Goal: Task Accomplishment & Management: Complete application form

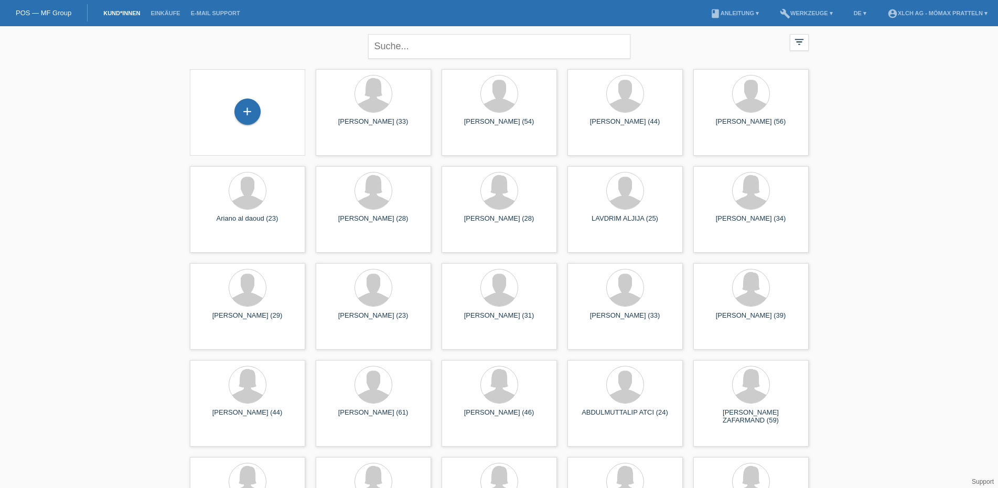
click at [262, 113] on div "+" at bounding box center [247, 113] width 99 height 28
click at [244, 110] on div "+" at bounding box center [247, 112] width 26 height 26
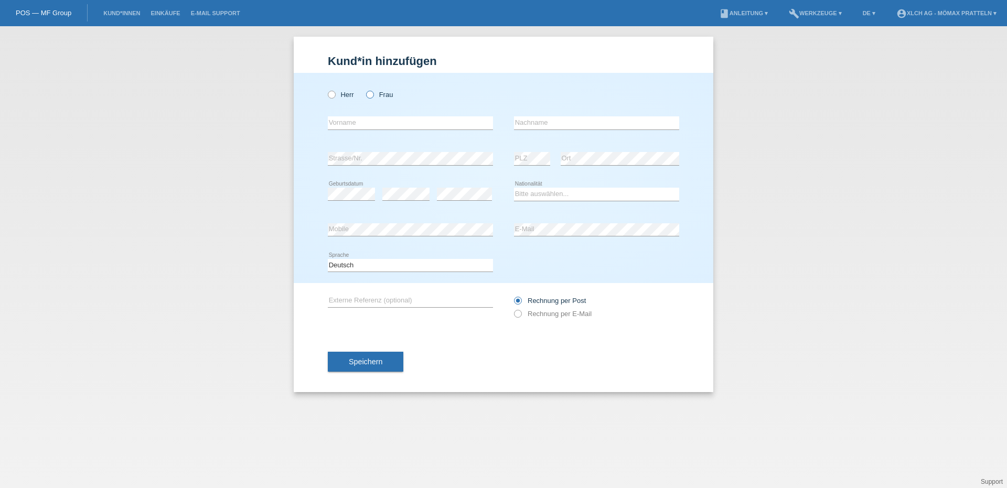
click at [365, 89] on icon at bounding box center [365, 89] width 0 height 0
click at [371, 94] on input "Frau" at bounding box center [369, 94] width 7 height 7
radio input "true"
click at [378, 120] on input "text" at bounding box center [410, 122] width 165 height 13
type input "Melina"
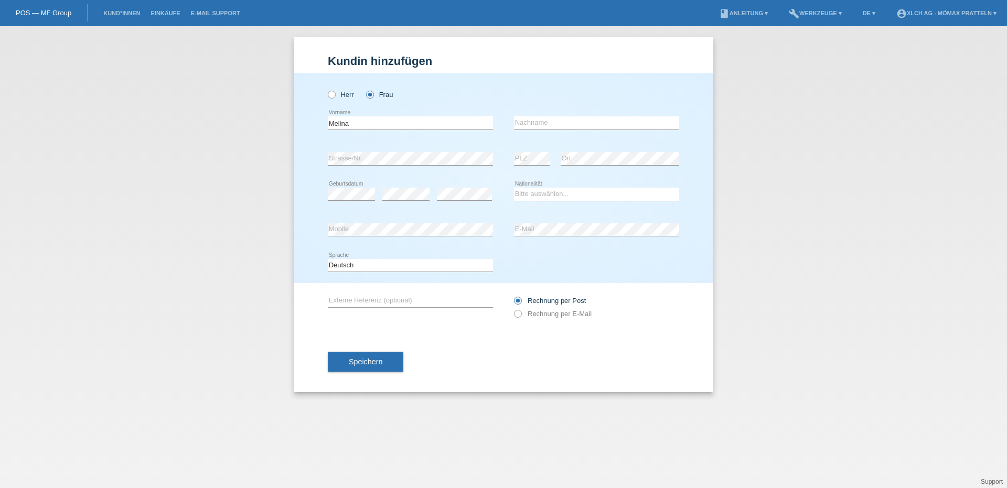
drag, startPoint x: 514, startPoint y: 126, endPoint x: 520, endPoint y: 125, distance: 6.4
click at [516, 126] on div "Melina error Vorname error Nachname" at bounding box center [503, 123] width 351 height 36
click at [521, 125] on input "text" at bounding box center [596, 122] width 165 height 13
type input "Metzger"
click at [379, 168] on div "error Strasse/Nr." at bounding box center [410, 159] width 165 height 36
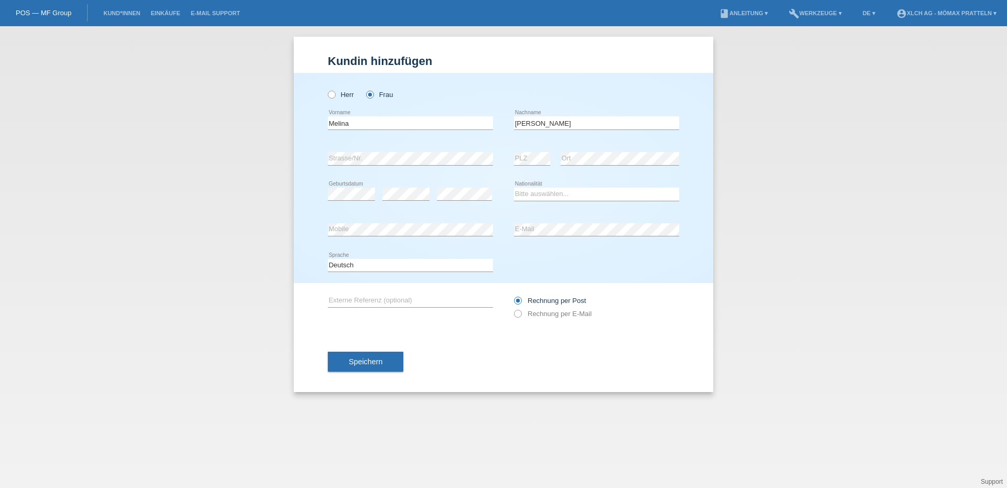
click at [403, 201] on div "error" at bounding box center [405, 195] width 47 height 36
click at [645, 193] on select "Bitte auswählen... Schweiz Deutschland Liechtenstein Österreich ------------ Af…" at bounding box center [596, 194] width 165 height 13
select select "CH"
click at [514, 188] on select "Bitte auswählen... Schweiz Deutschland Liechtenstein Österreich ------------ Af…" at bounding box center [596, 194] width 165 height 13
click at [584, 237] on icon at bounding box center [596, 236] width 165 height 1
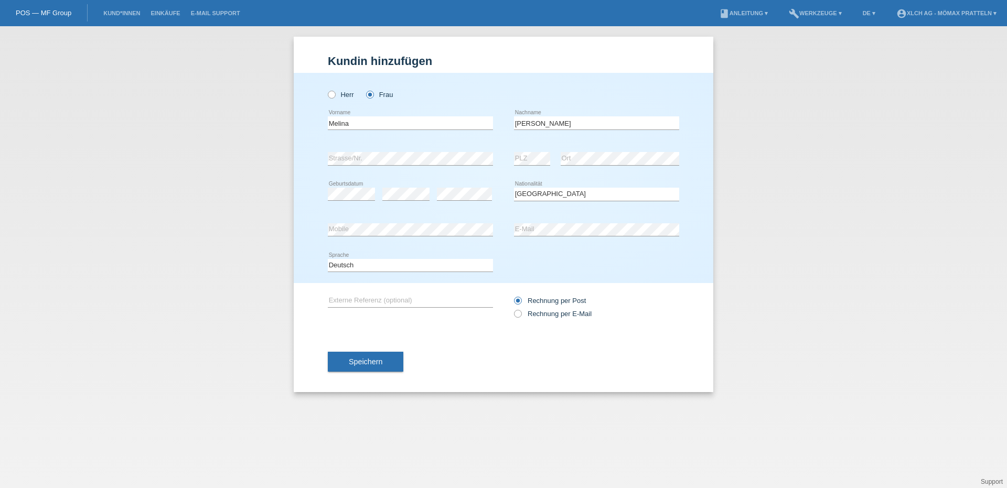
click at [574, 319] on div "Rechnung per Post Rechnung per E-Mail" at bounding box center [596, 307] width 165 height 26
click at [574, 314] on label "Rechnung per E-Mail" at bounding box center [553, 314] width 78 height 8
click at [521, 314] on input "Rechnung per E-Mail" at bounding box center [517, 316] width 7 height 13
radio input "true"
click at [391, 360] on button "Speichern" at bounding box center [366, 362] width 76 height 20
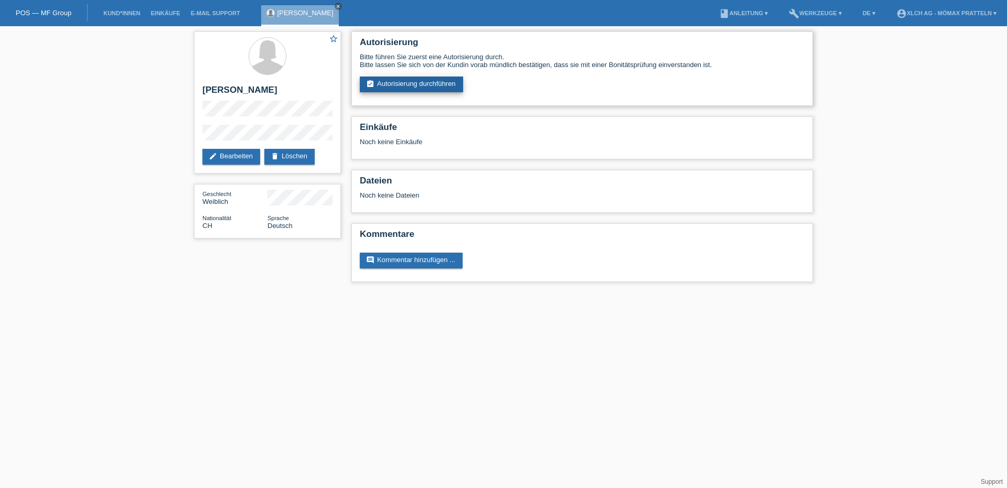
click at [425, 78] on link "assignment_turned_in Autorisierung durchführen" at bounding box center [411, 85] width 103 height 16
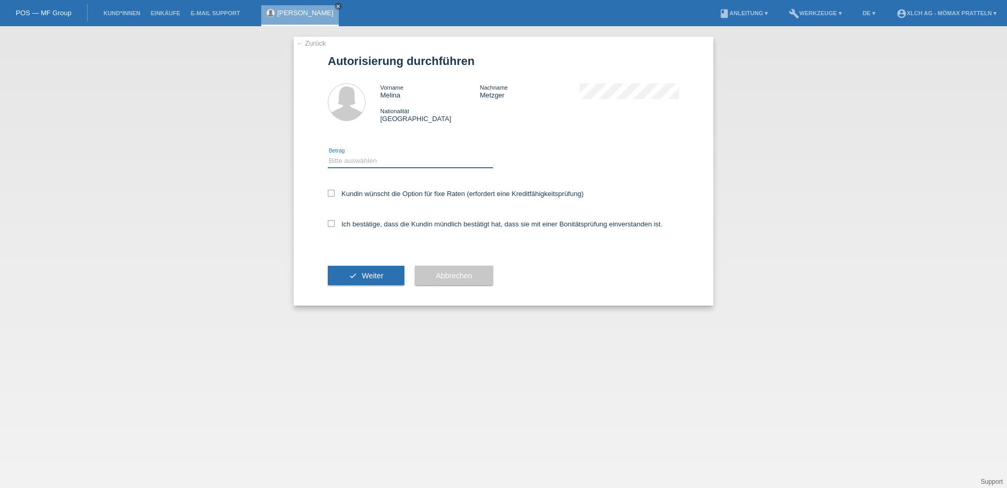
drag, startPoint x: 356, startPoint y: 157, endPoint x: 634, endPoint y: 252, distance: 293.9
click at [356, 157] on select "Bitte auswählen CHF 1.00 - CHF 499.00 CHF 500.00 - CHF 1'999.00 CHF 2'000.00 - …" at bounding box center [410, 161] width 165 height 13
select select "2"
click at [328, 155] on select "Bitte auswählen CHF 1.00 - CHF 499.00 CHF 500.00 - CHF 1'999.00 CHF 2'000.00 - …" at bounding box center [410, 161] width 165 height 13
click at [415, 154] on div "Bitte auswählen CHF 1.00 - CHF 499.00 CHF 500.00 - CHF 1'999.00 CHF 2'000.00 - …" at bounding box center [410, 162] width 165 height 36
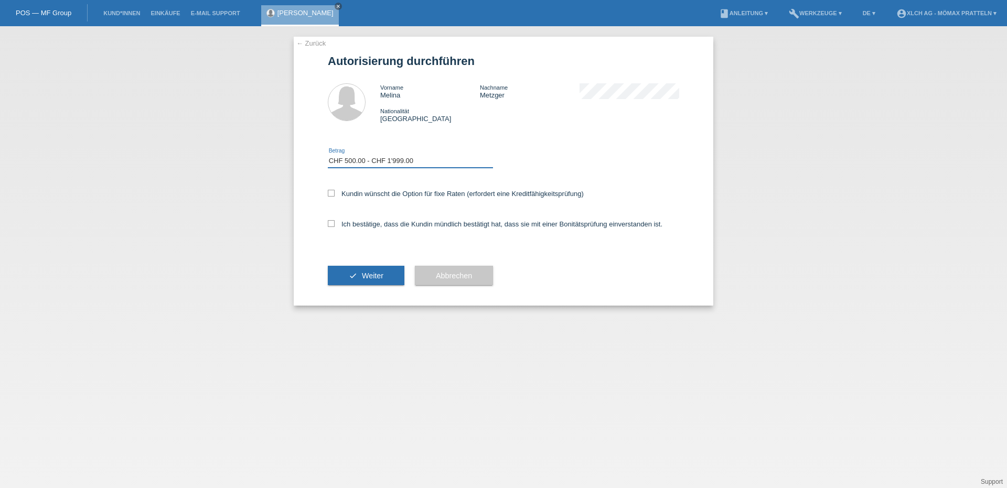
click at [405, 157] on select "Bitte auswählen CHF 1.00 - CHF 499.00 CHF 500.00 - CHF 1'999.00 CHF 2'000.00 - …" at bounding box center [410, 161] width 165 height 13
click at [642, 194] on div "Kundin wünscht die Option für fixe Raten (erfordert eine Kreditfähigkeitsprüfun…" at bounding box center [503, 194] width 351 height 8
click at [414, 196] on label "Kundin wünscht die Option für fixe Raten (erfordert eine Kreditfähigkeitsprüfun…" at bounding box center [456, 194] width 256 height 8
click at [335, 196] on input "Kundin wünscht die Option für fixe Raten (erfordert eine Kreditfähigkeitsprüfun…" at bounding box center [331, 193] width 7 height 7
checkbox input "true"
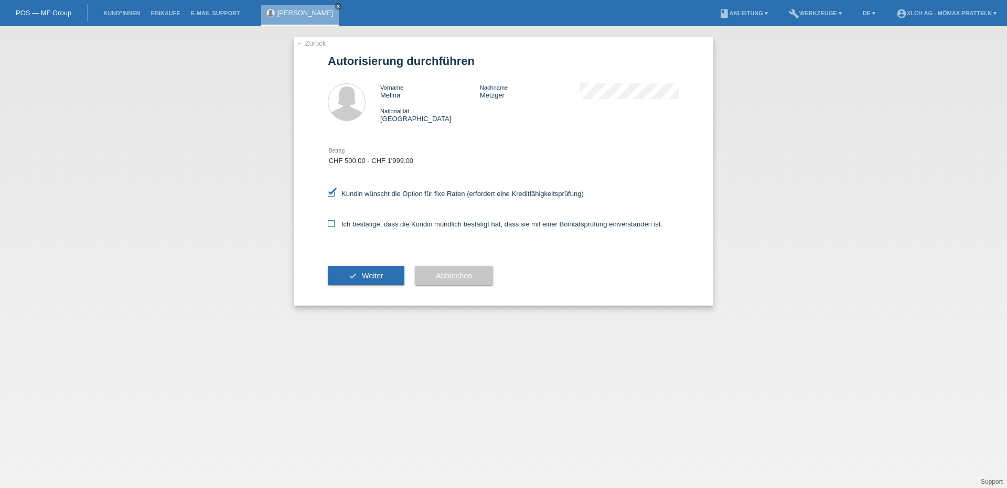
click at [419, 227] on label "Ich bestätige, dass die Kundin mündlich bestätigt hat, dass sie mit einer Bonit…" at bounding box center [495, 224] width 335 height 8
click at [335, 227] on input "Ich bestätige, dass die Kundin mündlich bestätigt hat, dass sie mit einer Bonit…" at bounding box center [331, 223] width 7 height 7
checkbox input "true"
click at [374, 274] on span "Weiter" at bounding box center [373, 276] width 22 height 8
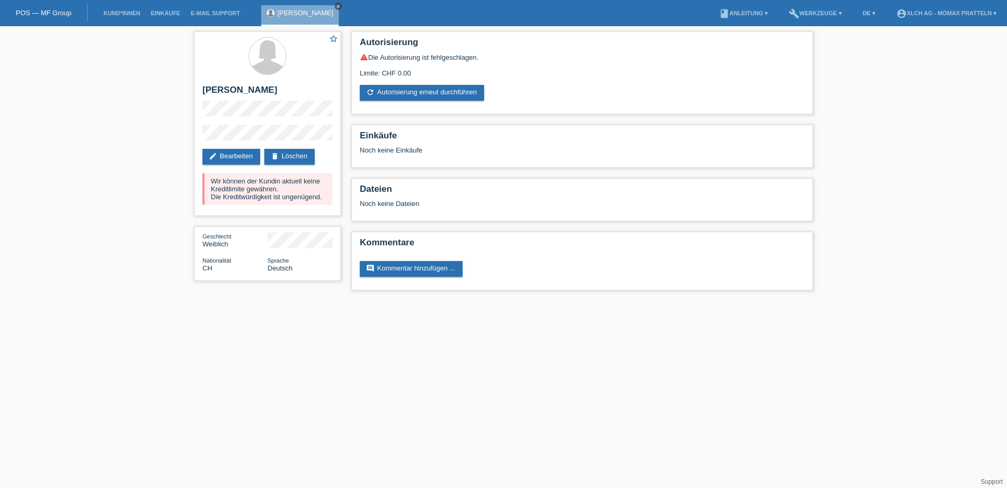
click at [336, 4] on icon "close" at bounding box center [338, 6] width 5 height 5
click at [50, 15] on link "POS — MF Group" at bounding box center [44, 13] width 56 height 8
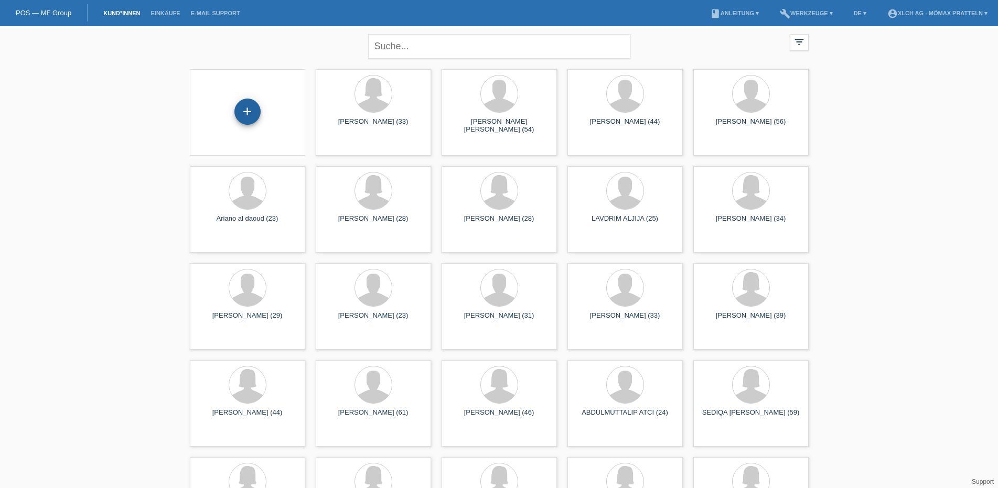
click at [256, 112] on div "+" at bounding box center [247, 112] width 26 height 26
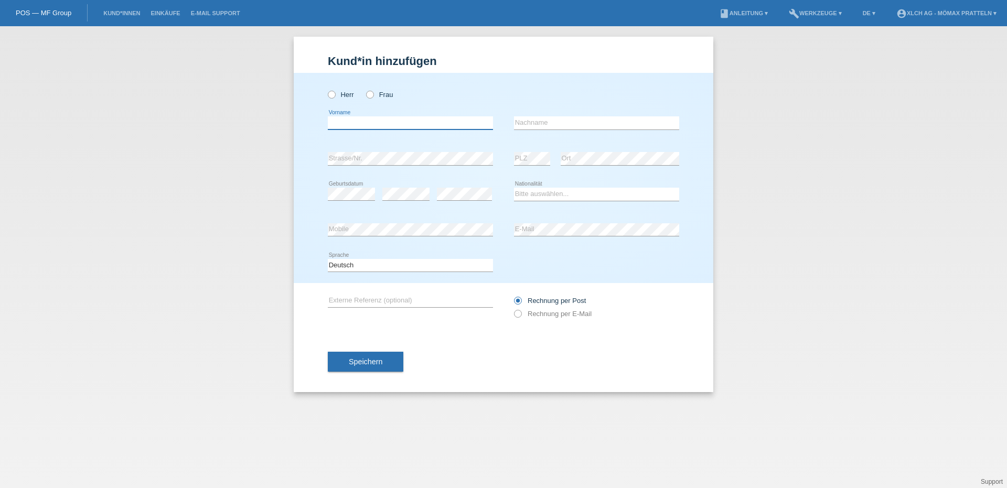
drag, startPoint x: 377, startPoint y: 120, endPoint x: 343, endPoint y: 101, distance: 38.3
click at [368, 114] on div "error Vorname" at bounding box center [410, 123] width 165 height 36
click at [352, 94] on label "Herr" at bounding box center [341, 95] width 26 height 8
click at [335, 94] on input "Herr" at bounding box center [331, 94] width 7 height 7
radio input "true"
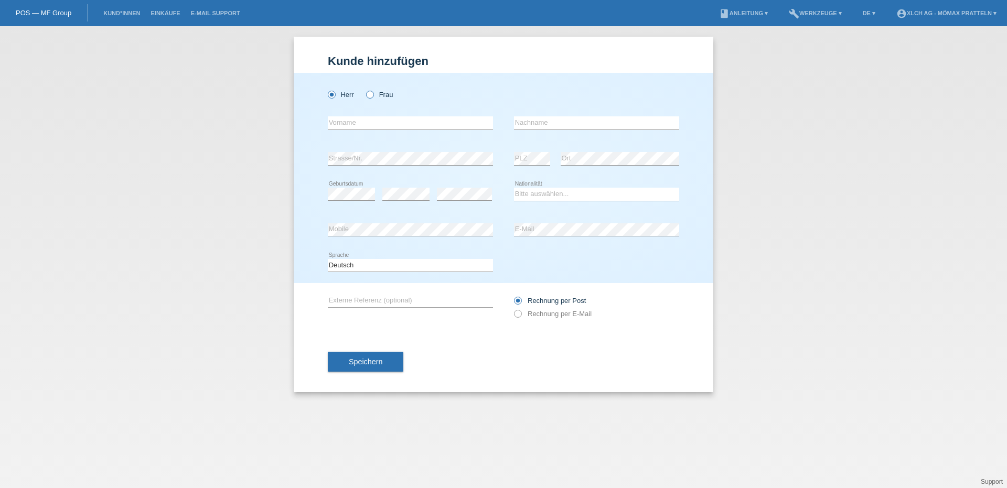
click at [377, 92] on label "Frau" at bounding box center [379, 95] width 27 height 8
click at [373, 92] on input "Frau" at bounding box center [369, 94] width 7 height 7
radio input "true"
click at [385, 119] on input "text" at bounding box center [410, 122] width 165 height 13
type input "Maria"
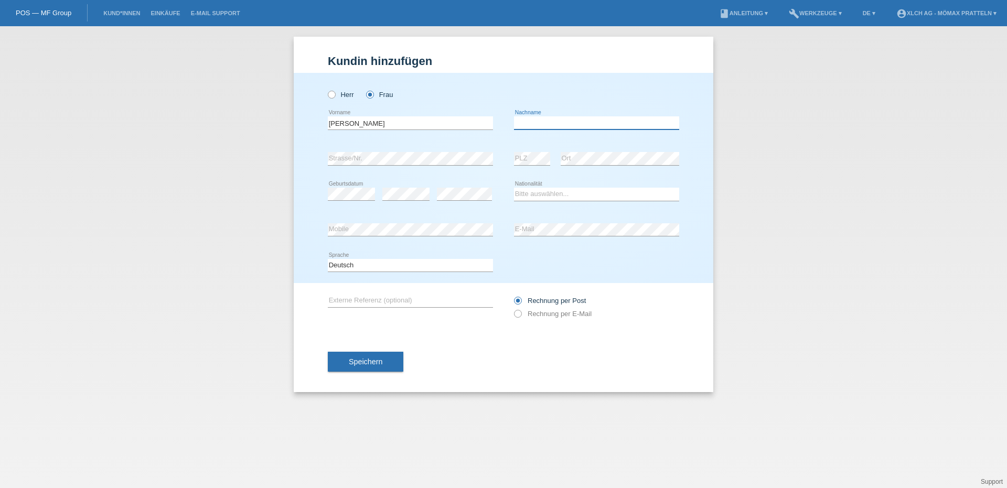
click at [539, 119] on input "text" at bounding box center [596, 122] width 165 height 13
click at [541, 119] on input "V" at bounding box center [596, 122] width 165 height 13
type input "Vafeiadou"
click at [373, 162] on div "error Strasse/Nr." at bounding box center [410, 159] width 165 height 36
click at [510, 157] on div "error Strasse/Nr. error PLZ error Ort" at bounding box center [503, 159] width 351 height 36
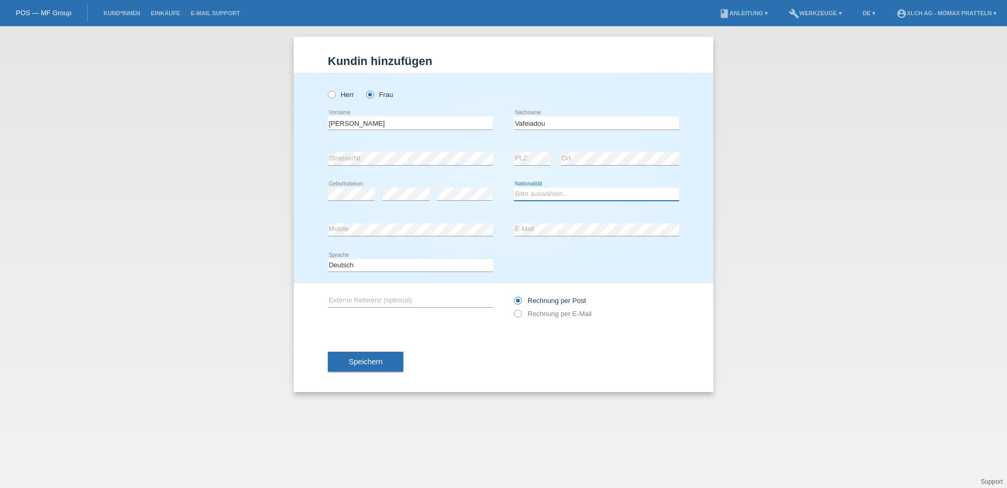
click at [573, 190] on select "Bitte auswählen... Schweiz Deutschland Liechtenstein Österreich ------------ Af…" at bounding box center [596, 194] width 165 height 13
select select "GR"
click at [514, 188] on select "Bitte auswählen... Schweiz Deutschland Liechtenstein Österreich ------------ Af…" at bounding box center [596, 194] width 165 height 13
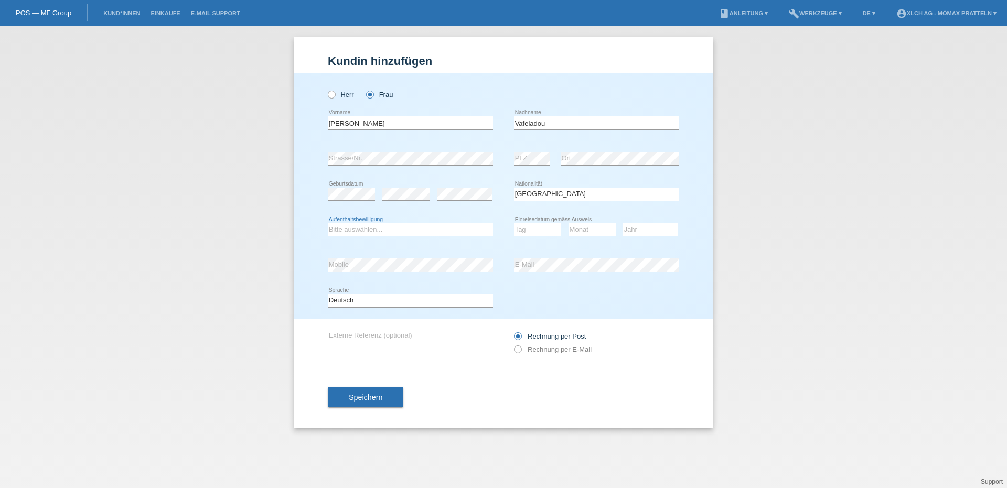
click at [345, 227] on select "Bitte auswählen... C B B - Flüchtlingsstatus Andere" at bounding box center [410, 229] width 165 height 13
select select "B"
click at [328, 223] on select "Bitte auswählen... C B B - Flüchtlingsstatus Andere" at bounding box center [410, 229] width 165 height 13
click at [550, 229] on select "Tag 01 02 03 04 05 06 07 08 09 10 11" at bounding box center [537, 229] width 47 height 13
select select "01"
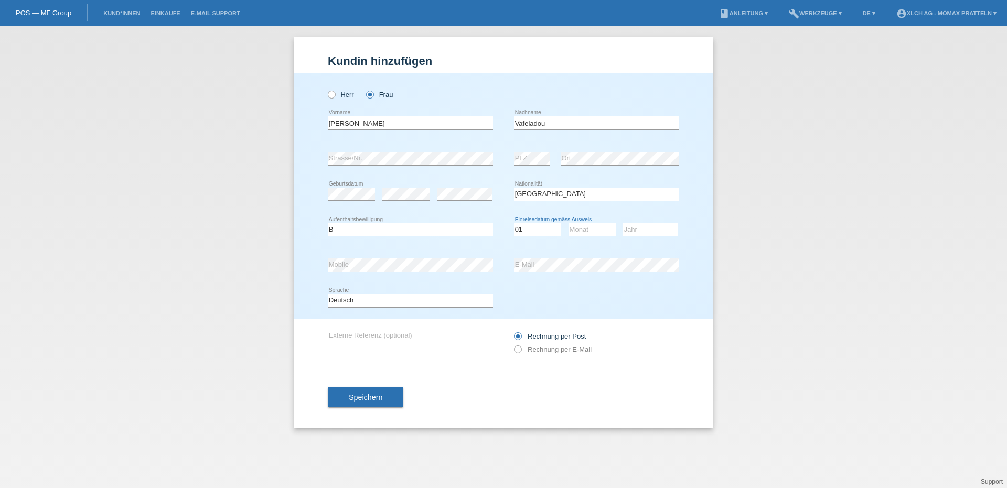
click at [514, 223] on select "Tag 01 02 03 04 05 06 07 08 09 10 11" at bounding box center [537, 229] width 47 height 13
click at [576, 232] on select "Monat 01 02 03 04 05 06 07 08 09 10 11" at bounding box center [592, 229] width 47 height 13
select select "02"
click at [569, 223] on select "Monat 01 02 03 04 05 06 07 08 09 10 11" at bounding box center [592, 229] width 47 height 13
click at [633, 231] on select "Jahr 2025 2024 2023 2022 2021 2020 2019 2018 2017 2016 2015 2014 2013 2012 2011…" at bounding box center [650, 229] width 55 height 13
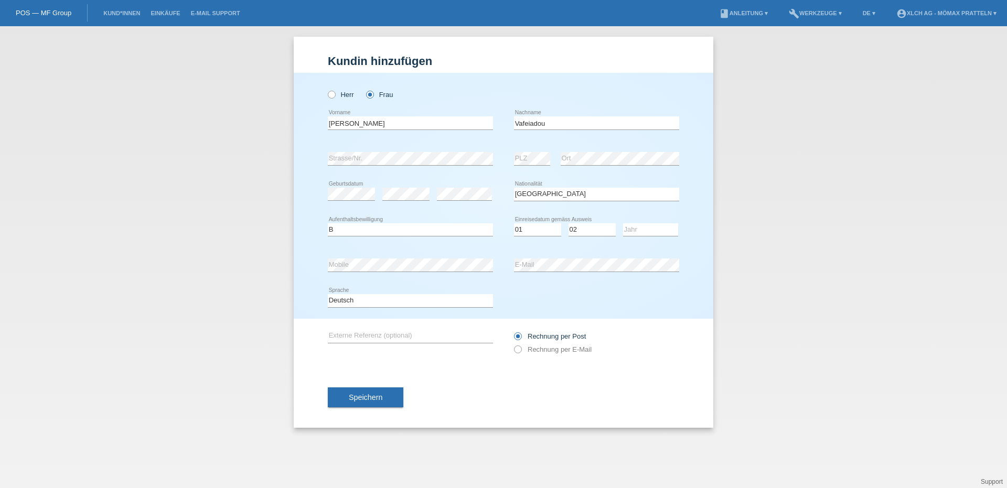
click at [574, 251] on div "error E-Mail" at bounding box center [596, 266] width 165 height 36
click at [651, 233] on select "Jahr 2025 2024 2023 2022 2021 2020 2019 2018 2017 2016 2015 2014 2013 2012 2011…" at bounding box center [650, 229] width 55 height 13
select select "2025"
click at [623, 223] on select "Jahr 2025 2024 2023 2022 2021 2020 2019 2018 2017 2016 2015 2014 2013 2012 2011…" at bounding box center [650, 229] width 55 height 13
click at [386, 410] on div "Speichern" at bounding box center [503, 397] width 351 height 61
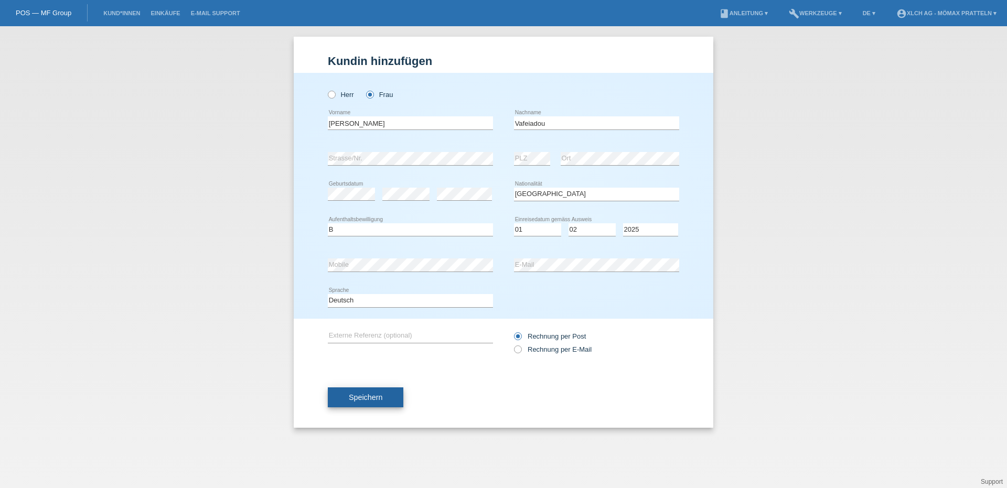
click at [380, 396] on span "Speichern" at bounding box center [366, 397] width 34 height 8
click at [540, 165] on div "error PLZ" at bounding box center [532, 159] width 36 height 14
click at [399, 390] on button "Speichern" at bounding box center [366, 398] width 76 height 20
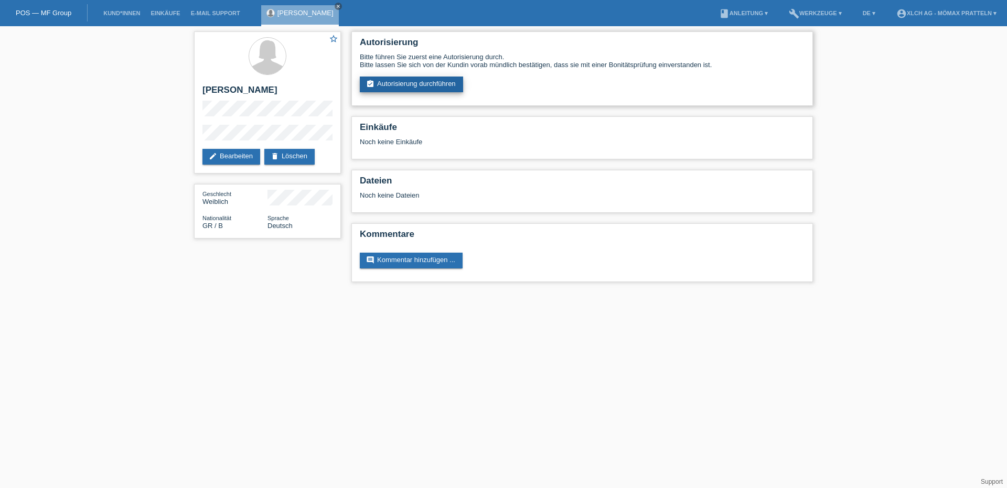
click at [423, 89] on link "assignment_turned_in Autorisierung durchführen" at bounding box center [411, 85] width 103 height 16
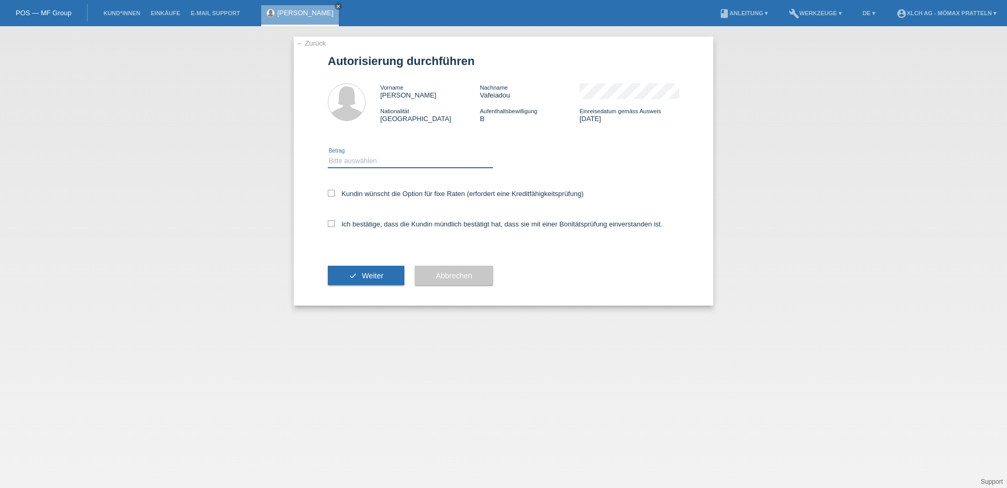
click at [371, 159] on select "Bitte auswählen CHF 1.00 - CHF 499.00 CHF 500.00 - CHF 1'999.00 CHF 2'000.00 - …" at bounding box center [410, 161] width 165 height 13
select select "3"
click at [328, 155] on select "Bitte auswählen CHF 1.00 - CHF 499.00 CHF 500.00 - CHF 1'999.00 CHF 2'000.00 - …" at bounding box center [410, 161] width 165 height 13
click at [399, 195] on label "Kundin wünscht die Option für fixe Raten (erfordert eine Kreditfähigkeitsprüfun…" at bounding box center [456, 194] width 256 height 8
click at [335, 195] on input "Kundin wünscht die Option für fixe Raten (erfordert eine Kreditfähigkeitsprüfun…" at bounding box center [331, 193] width 7 height 7
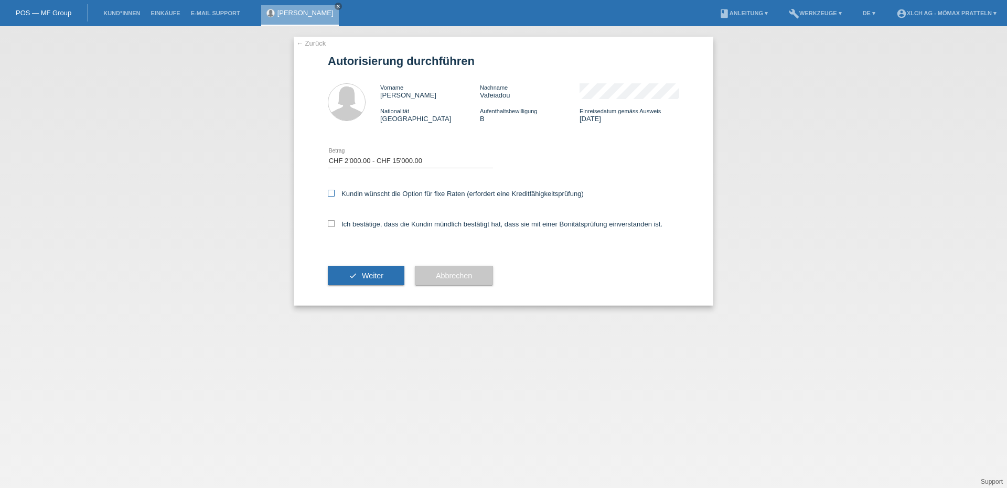
checkbox input "true"
click at [405, 221] on label "Ich bestätige, dass die Kundin mündlich bestätigt hat, dass sie mit einer Bonit…" at bounding box center [495, 224] width 335 height 8
click at [335, 221] on input "Ich bestätige, dass die Kundin mündlich bestätigt hat, dass sie mit einer Bonit…" at bounding box center [331, 223] width 7 height 7
checkbox input "true"
click at [383, 266] on button "check Weiter" at bounding box center [366, 276] width 77 height 20
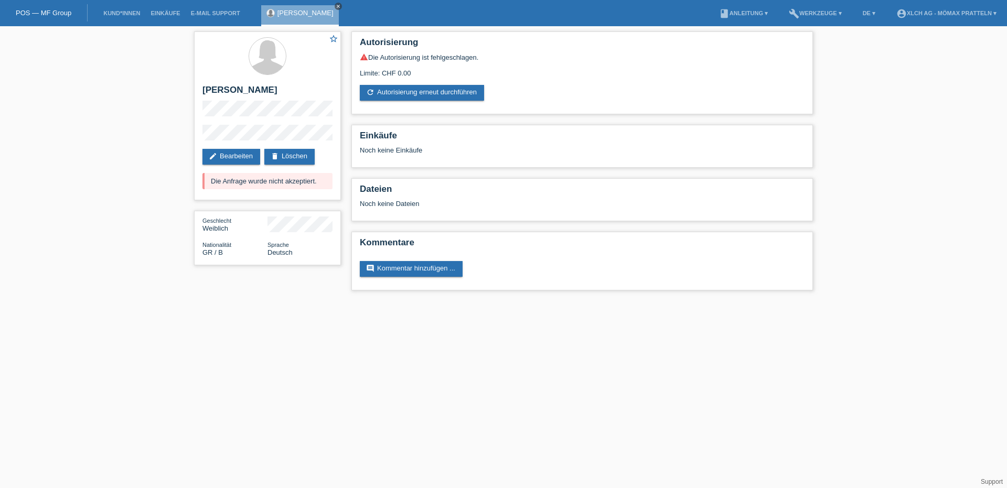
click at [336, 5] on icon "close" at bounding box center [338, 6] width 5 height 5
click at [48, 11] on link "POS — MF Group" at bounding box center [44, 13] width 56 height 8
